Goal: Transaction & Acquisition: Purchase product/service

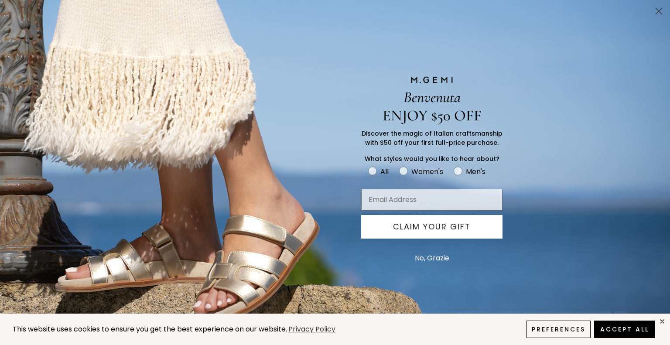
scroll to position [173, 0]
click at [421, 257] on button "No, Grazie" at bounding box center [432, 258] width 43 height 22
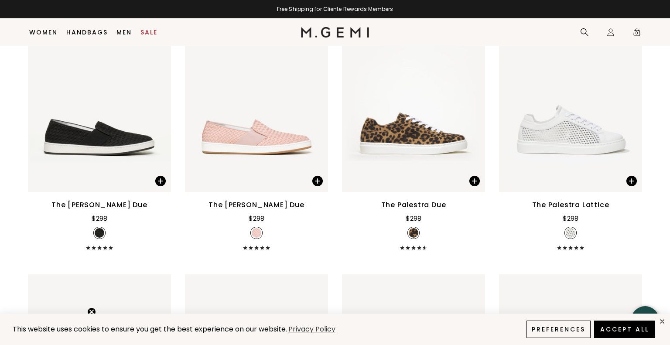
scroll to position [714, 0]
click at [562, 133] on img at bounding box center [570, 96] width 143 height 191
click at [631, 96] on img at bounding box center [631, 96] width 8 height 8
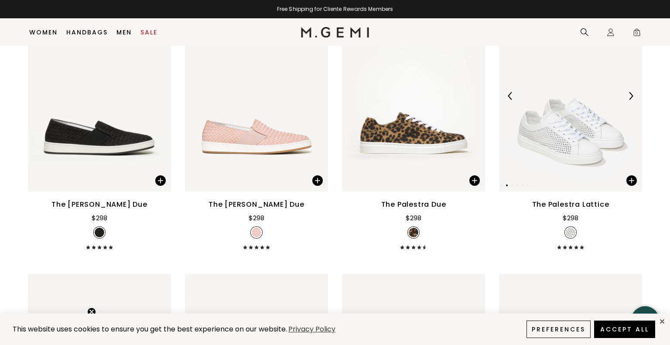
click at [631, 96] on img at bounding box center [631, 96] width 8 height 8
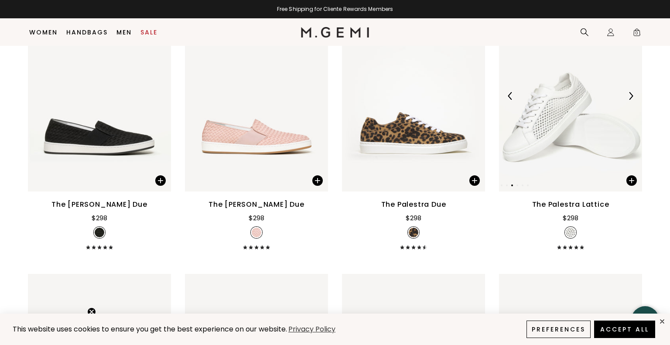
click at [633, 97] on img at bounding box center [631, 96] width 8 height 8
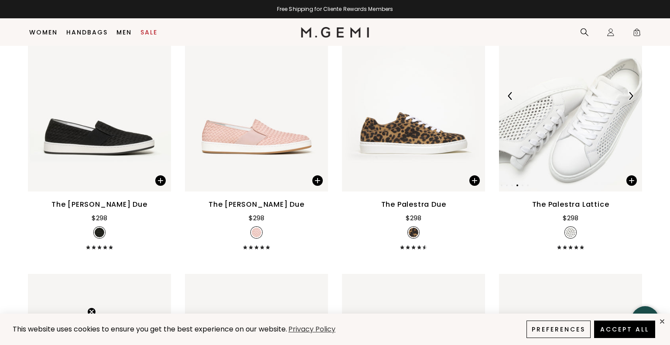
click at [630, 92] on img at bounding box center [631, 96] width 8 height 8
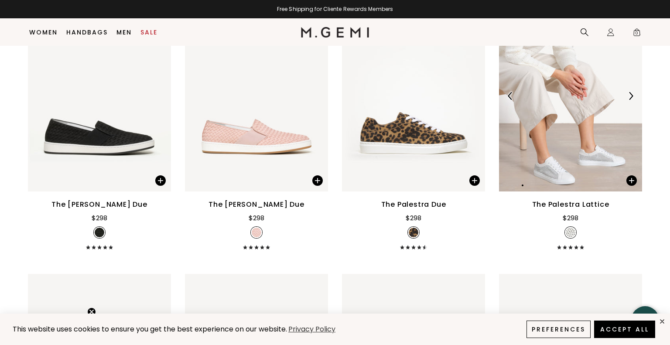
click at [630, 94] on img at bounding box center [631, 96] width 8 height 8
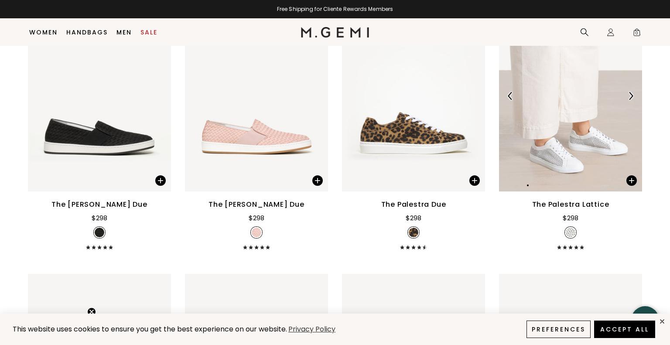
click at [631, 94] on img at bounding box center [631, 96] width 8 height 8
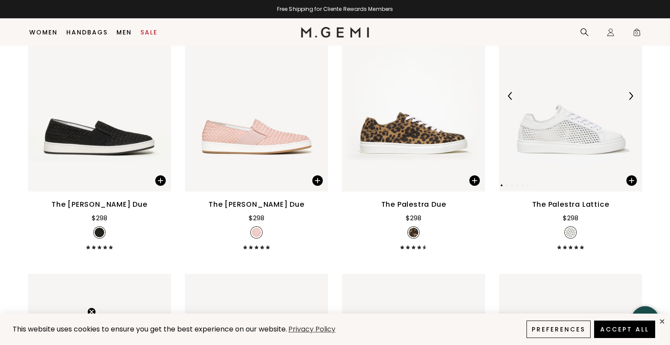
click at [631, 94] on img at bounding box center [631, 96] width 8 height 8
